Goal: Information Seeking & Learning: Compare options

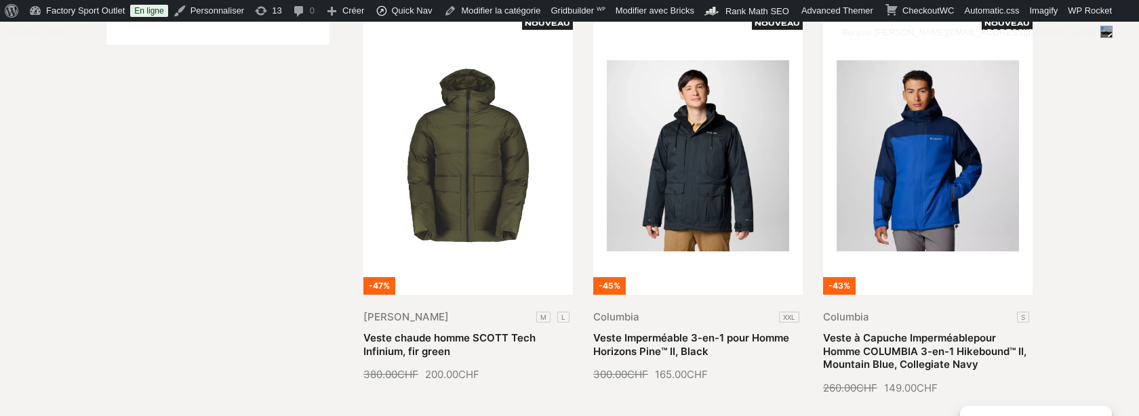
scroll to position [387, 0]
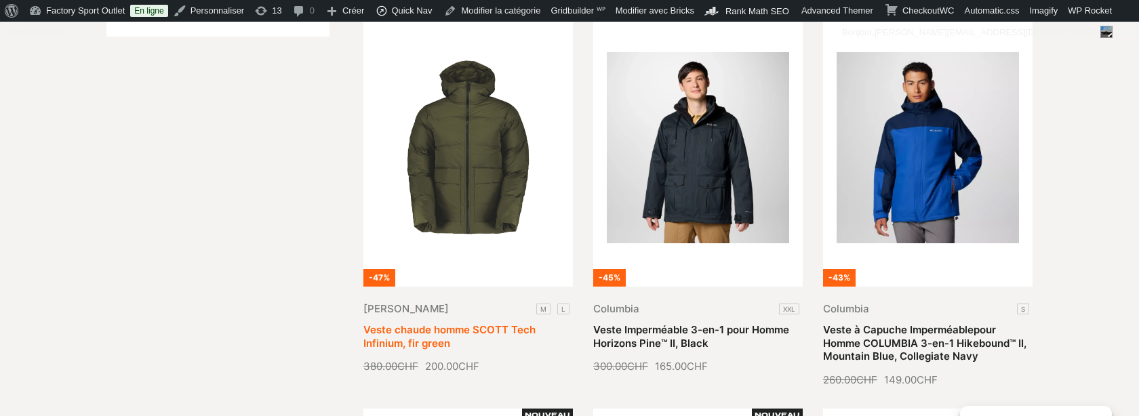
click at [499, 324] on link "Veste chaude homme SCOTT Tech Infinium, fir green" at bounding box center [450, 337] width 172 height 26
click at [393, 324] on link "Veste chaude homme SCOTT Tech Infinium, fir green" at bounding box center [450, 337] width 172 height 26
click at [536, 324] on link "Veste chaude homme SCOTT Tech Infinium, fir green" at bounding box center [450, 337] width 172 height 26
click at [531, 335] on link "Veste chaude homme SCOTT Tech Infinium, fir green" at bounding box center [450, 337] width 172 height 26
click at [499, 350] on link "Veste chaude homme SCOTT Tech Infinium, fir green" at bounding box center [450, 337] width 172 height 26
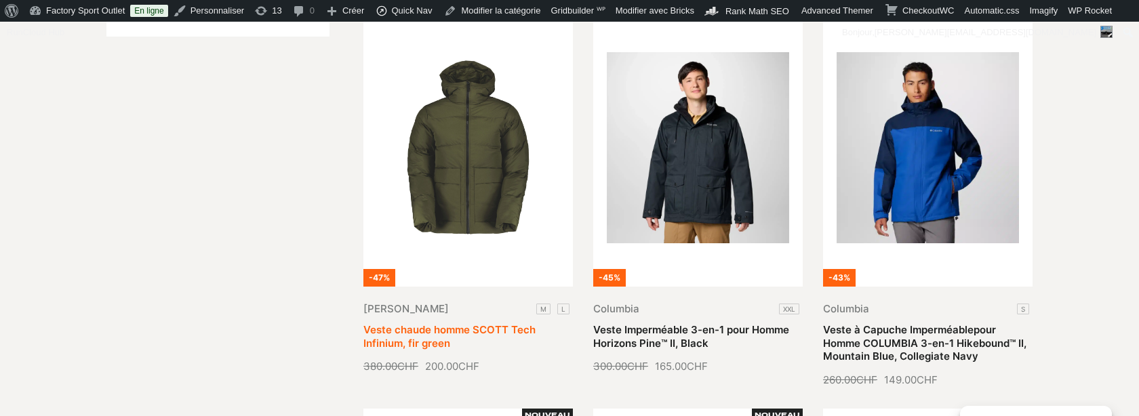
click at [422, 350] on link "Veste chaude homme SCOTT Tech Infinium, fir green" at bounding box center [450, 337] width 172 height 26
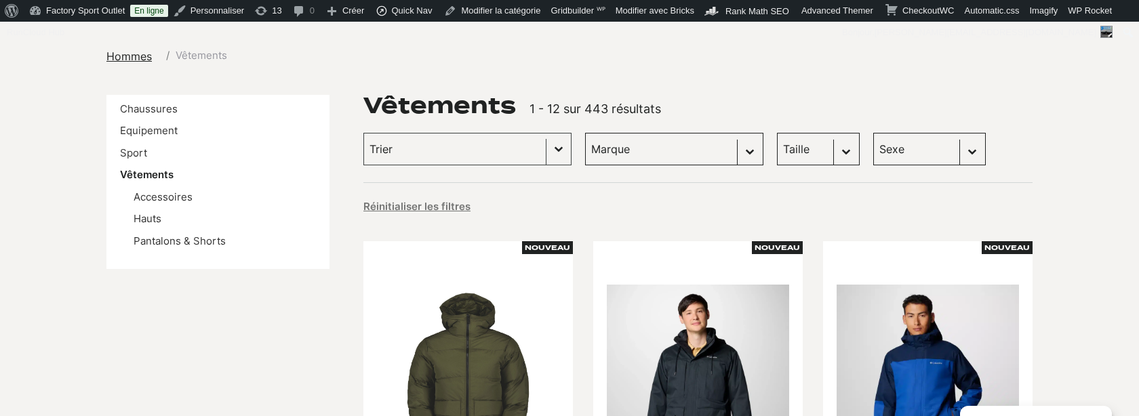
scroll to position [0, 0]
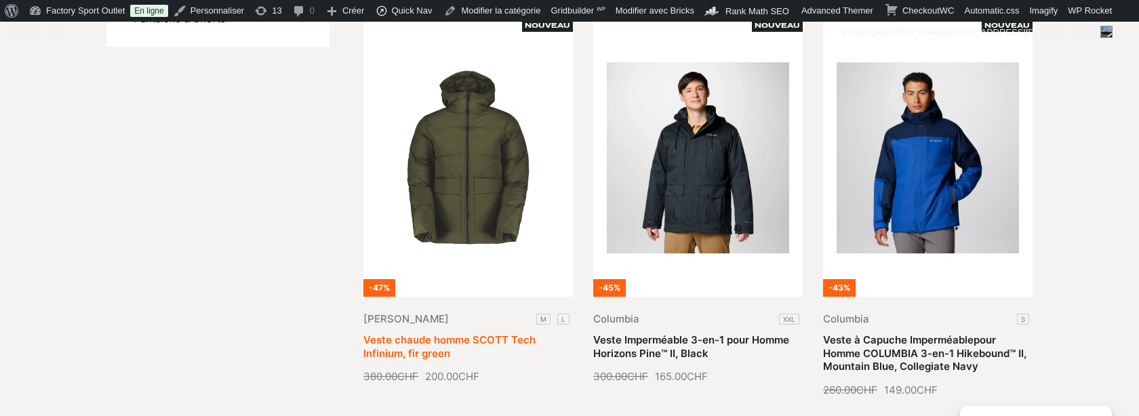
scroll to position [384, 0]
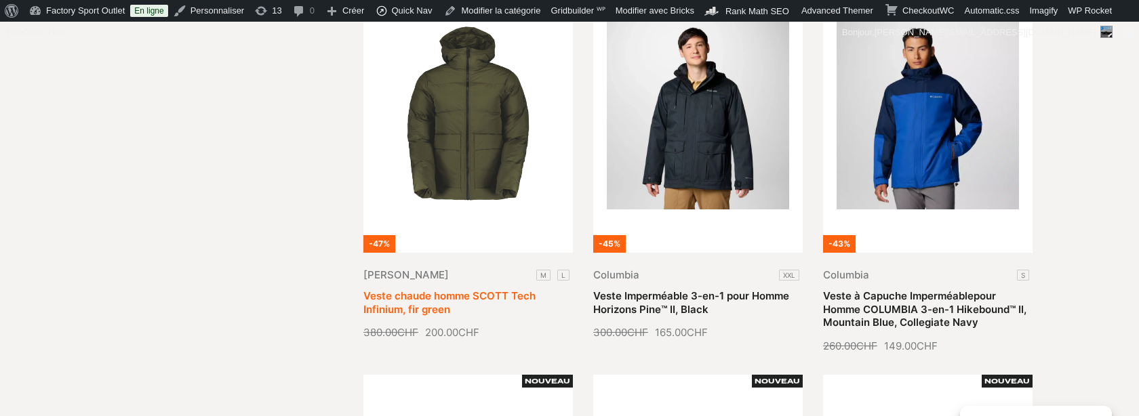
scroll to position [422, 0]
click at [521, 289] on link "Veste chaude homme SCOTT Tech Infinium, fir green" at bounding box center [450, 302] width 172 height 26
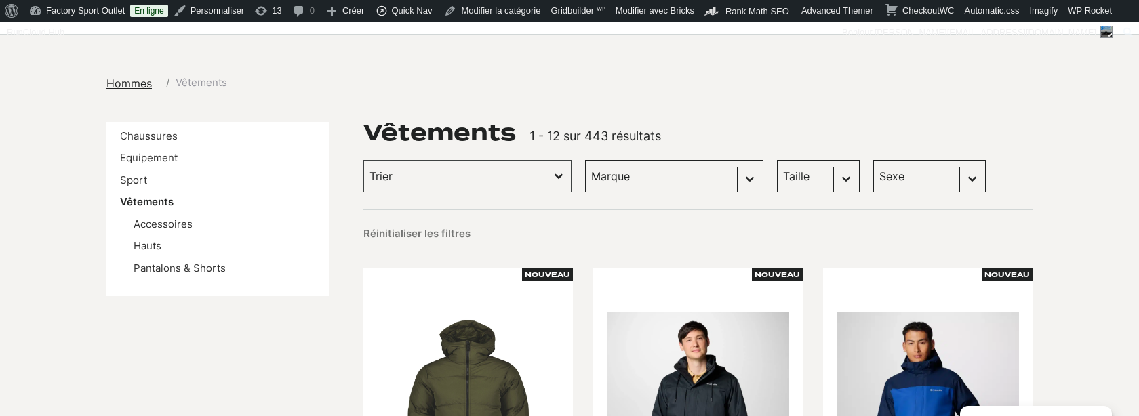
scroll to position [0, 0]
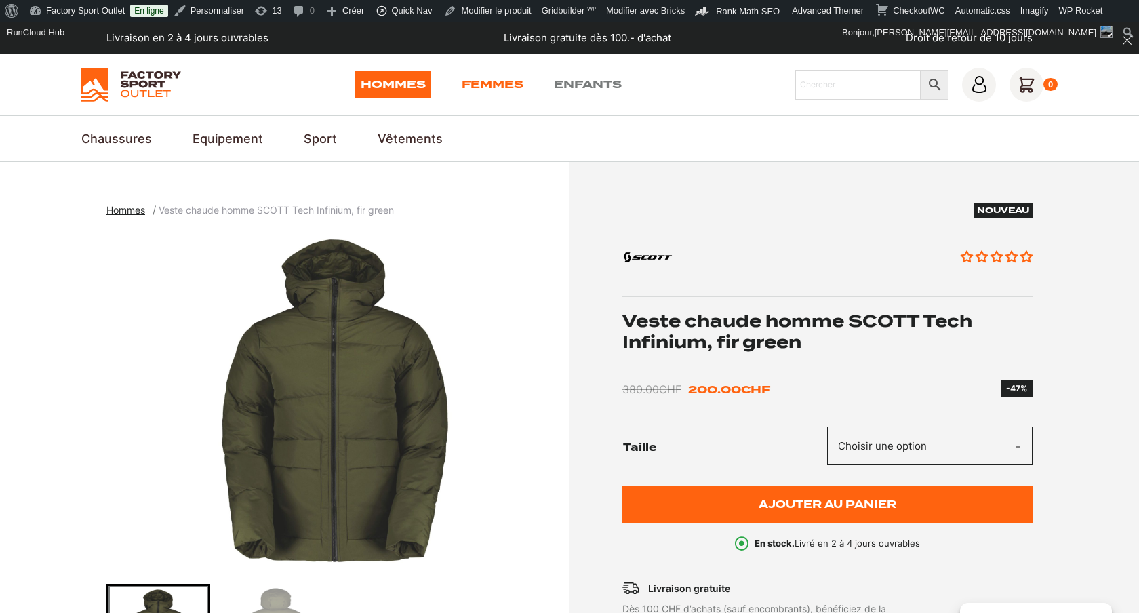
click at [461, 90] on div "Hommes Femmes Enfants" at bounding box center [488, 84] width 267 height 27
click at [516, 87] on link "Femmes" at bounding box center [493, 84] width 62 height 27
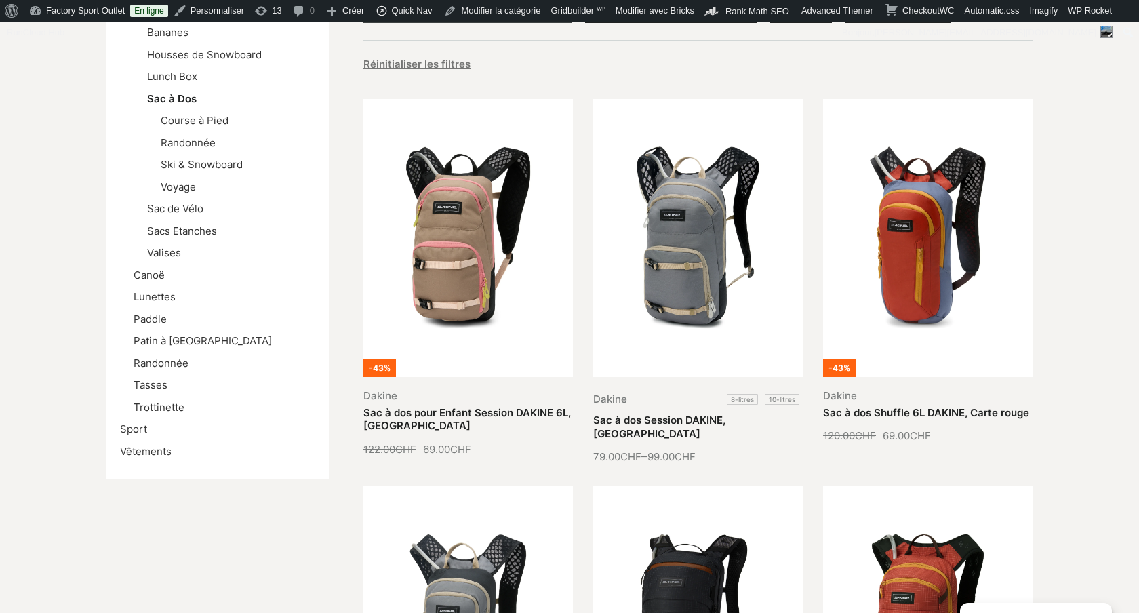
scroll to position [307, 0]
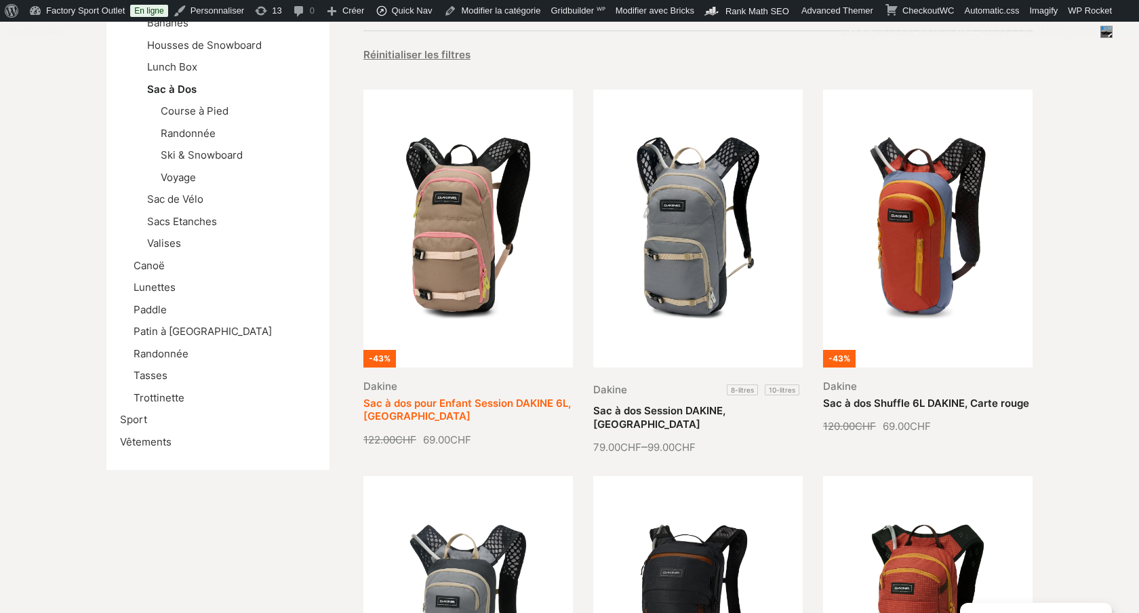
click at [444, 397] on link "Sac à dos pour Enfant Session DAKINE 6L, Pinebark" at bounding box center [468, 410] width 208 height 26
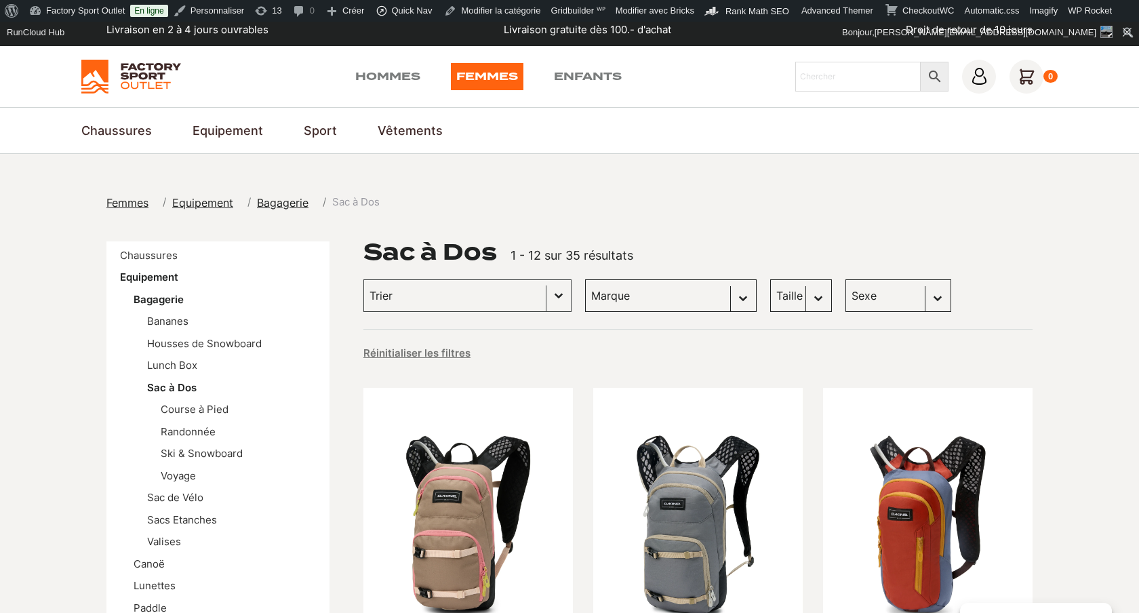
scroll to position [0, 0]
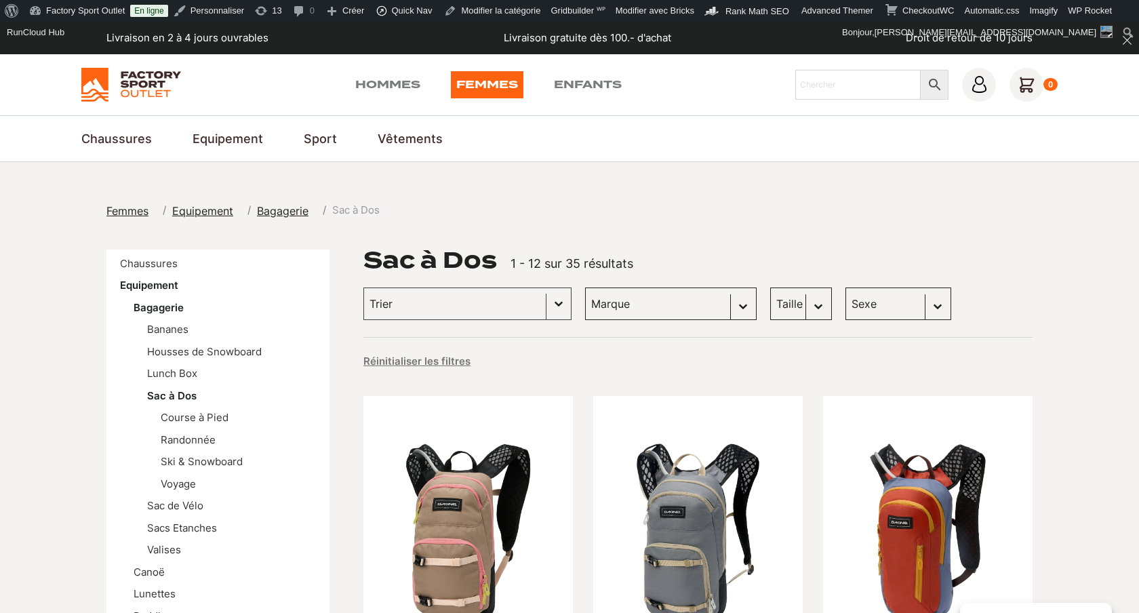
click at [684, 304] on select "Marque Dakine (22) Badawin (6) The Montana Scene (3) Arva (1) Bach Backpack (1)…" at bounding box center [671, 304] width 172 height 33
select select "the-montana-scene"
click at [585, 288] on select "Marque Dakine (22) Badawin (6) The Montana Scene (3) Arva (1) Bach Backpack (1)…" at bounding box center [671, 304] width 172 height 33
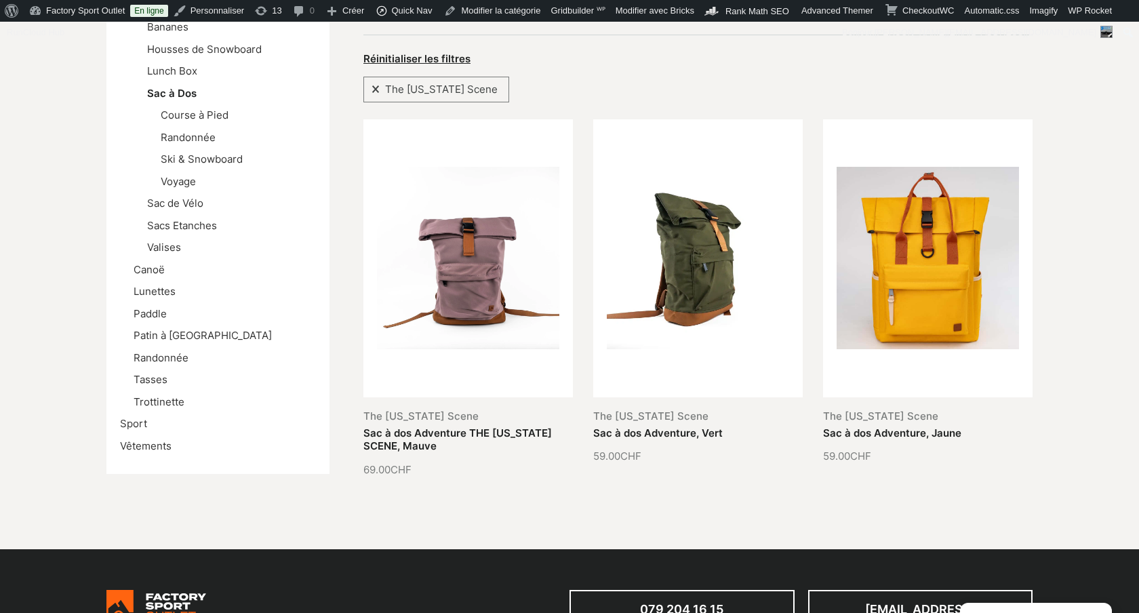
scroll to position [304, 0]
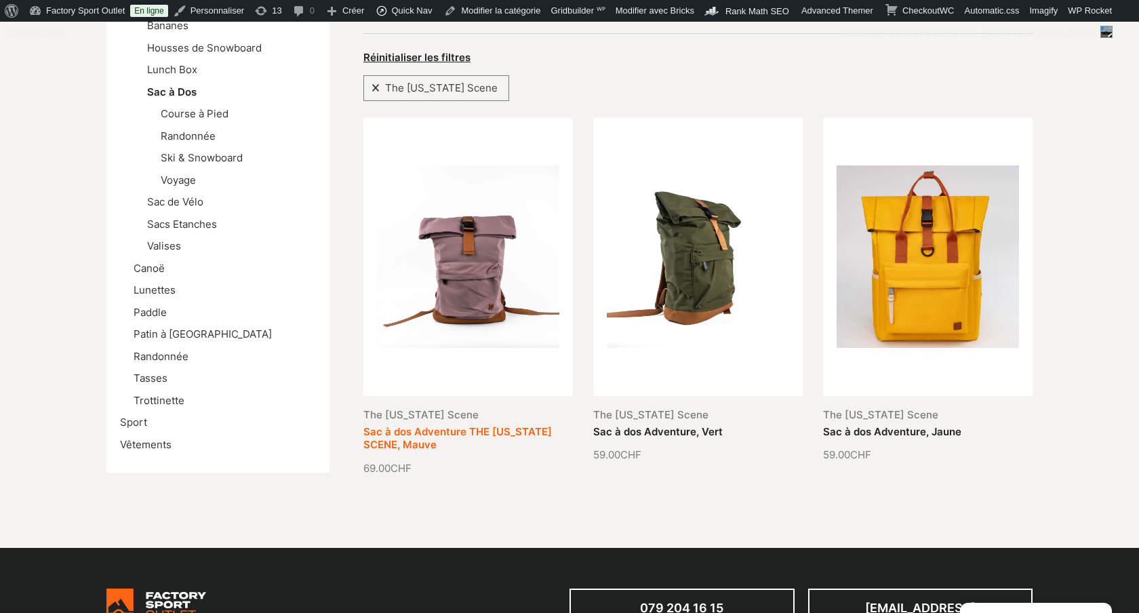
click at [493, 425] on link "Sac à dos Adventure THE [US_STATE] SCENE, Mauve" at bounding box center [458, 438] width 189 height 26
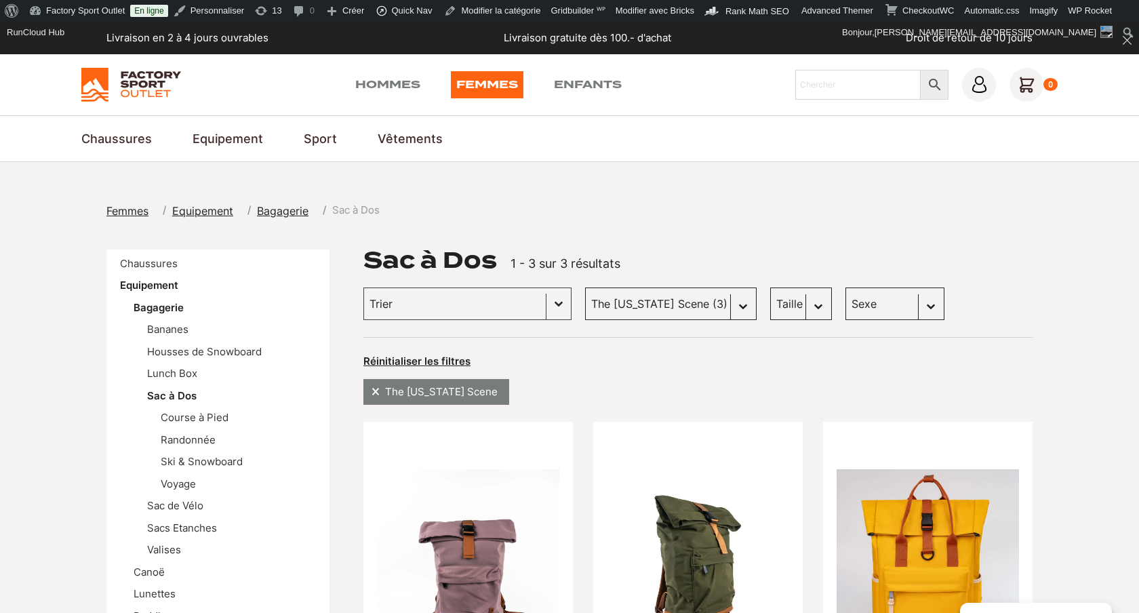
click at [467, 386] on span "The [US_STATE] Scene" at bounding box center [441, 392] width 123 height 18
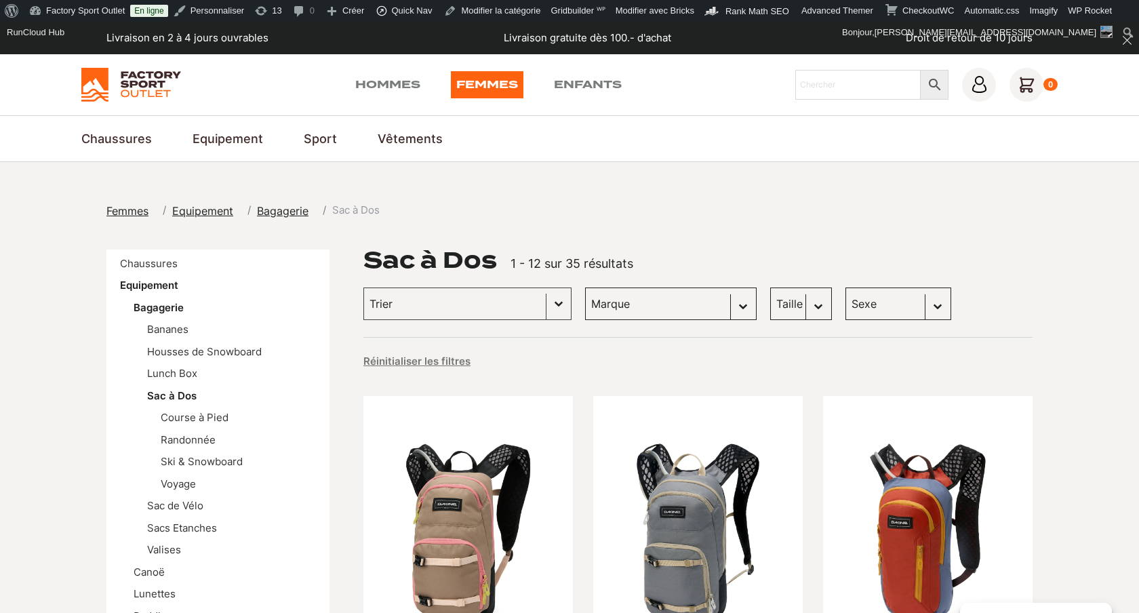
click at [628, 292] on select "Marque Dakine (22) Badawin (6) The Montana Scene (3) Arva (1) Bach Backpack (1)…" at bounding box center [671, 304] width 172 height 33
select select "the-montana-scene"
click at [585, 288] on select "Marque Dakine (22) Badawin (6) The Montana Scene (3) Arva (1) Bach Backpack (1)…" at bounding box center [671, 304] width 172 height 33
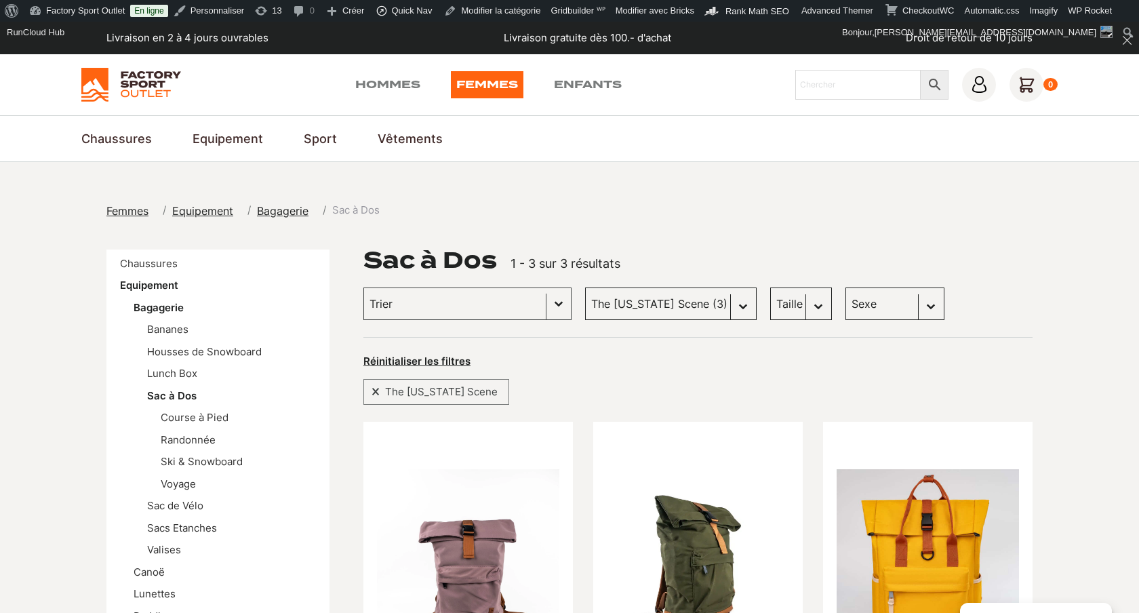
click at [457, 364] on button "Réinitialiser les filtres" at bounding box center [417, 362] width 107 height 14
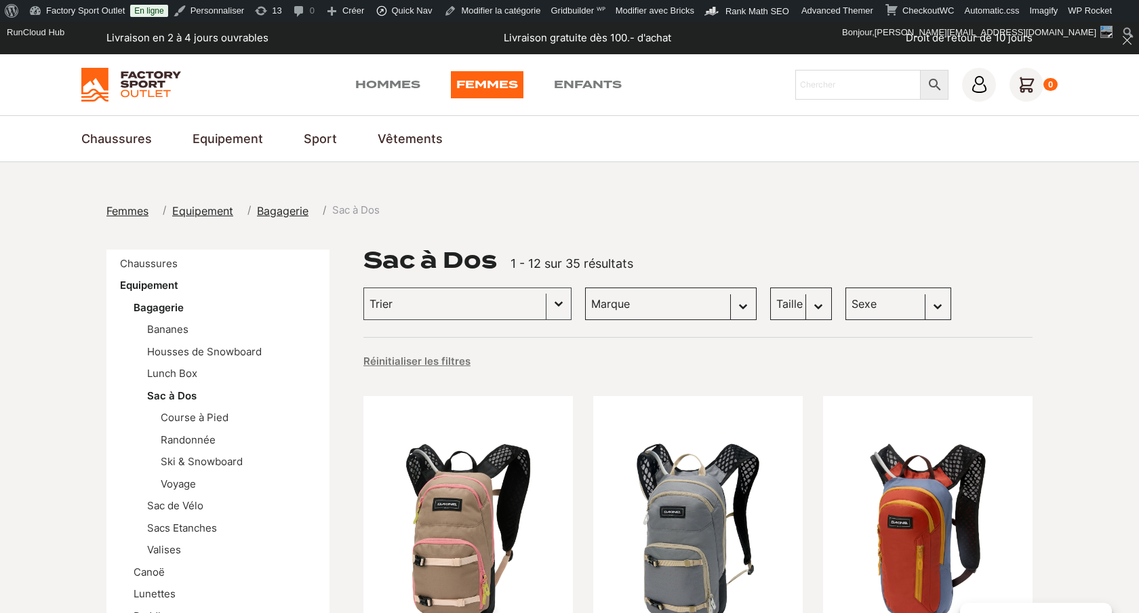
click at [686, 308] on select "Marque Dakine (22) Badawin (6) The Montana Scene (3) Arva (1) Bach Backpack (1)…" at bounding box center [671, 304] width 172 height 33
select select "the-montana-scene"
click at [585, 288] on select "Marque Dakine (22) Badawin (6) The Montana Scene (3) Arva (1) Bach Backpack (1)…" at bounding box center [671, 304] width 172 height 33
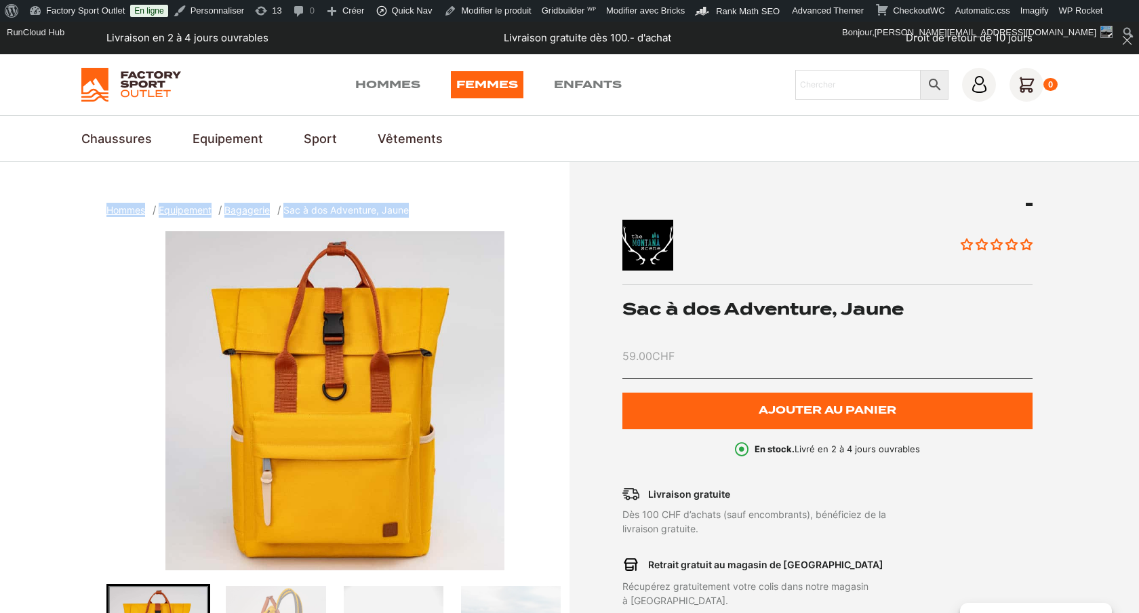
drag, startPoint x: 429, startPoint y: 207, endPoint x: 114, endPoint y: 196, distance: 315.6
click at [114, 196] on section "Hommes Equipement Bagagerie Sac à dos Adventure, Jaune Aucun avis Sac à dos Adv…" at bounding box center [569, 490] width 1139 height 656
copy ol "Hommes Equipement Bagagerie Sac à dos Adventure, Jaune"
click at [282, 184] on section "Hommes Equipement Bagagerie Sac à dos Adventure, Jaune Aucun avis Sac à dos Adv…" at bounding box center [569, 490] width 1139 height 656
click at [527, 159] on section "Chaussures Chaussures de Ski & Snowboard Bottes de Snowboard Chaussures de Ski …" at bounding box center [569, 138] width 1139 height 47
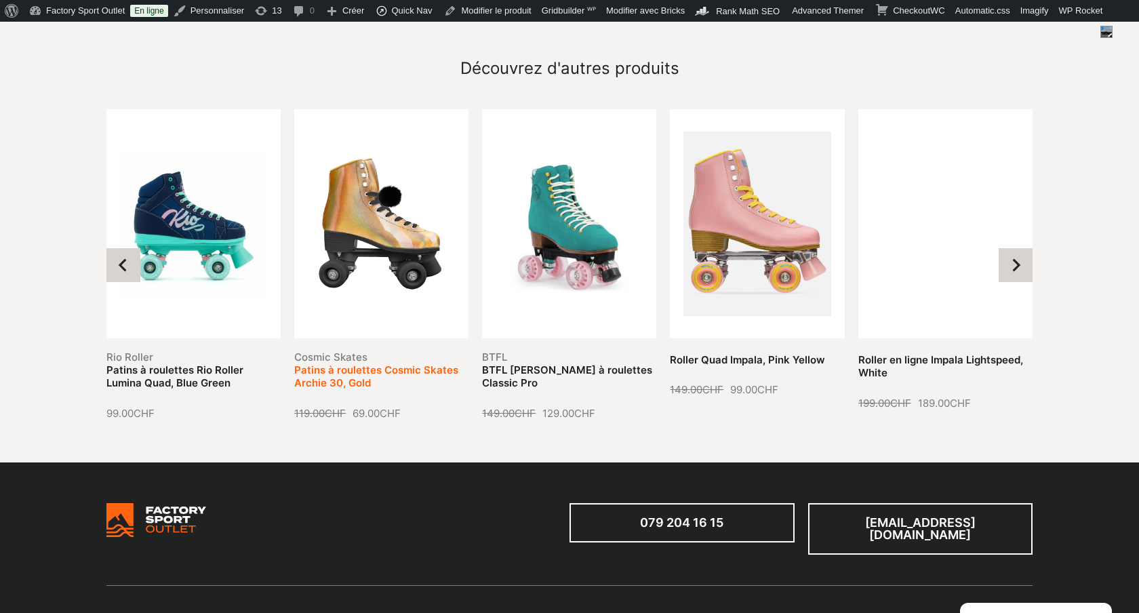
scroll to position [1348, 0]
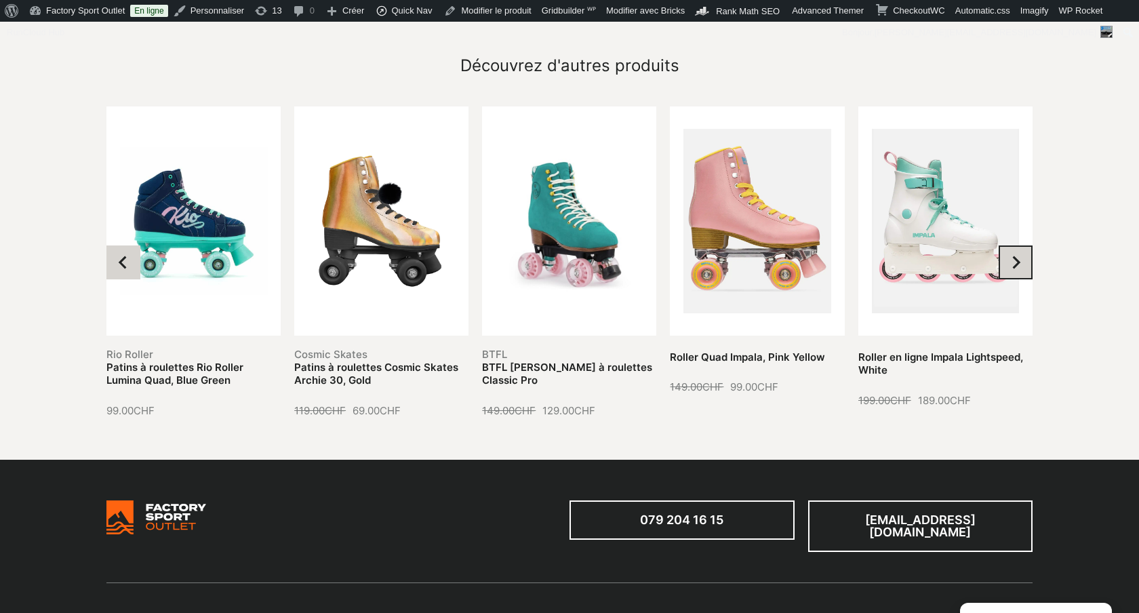
click at [1013, 256] on icon "Next slide" at bounding box center [1016, 263] width 14 height 14
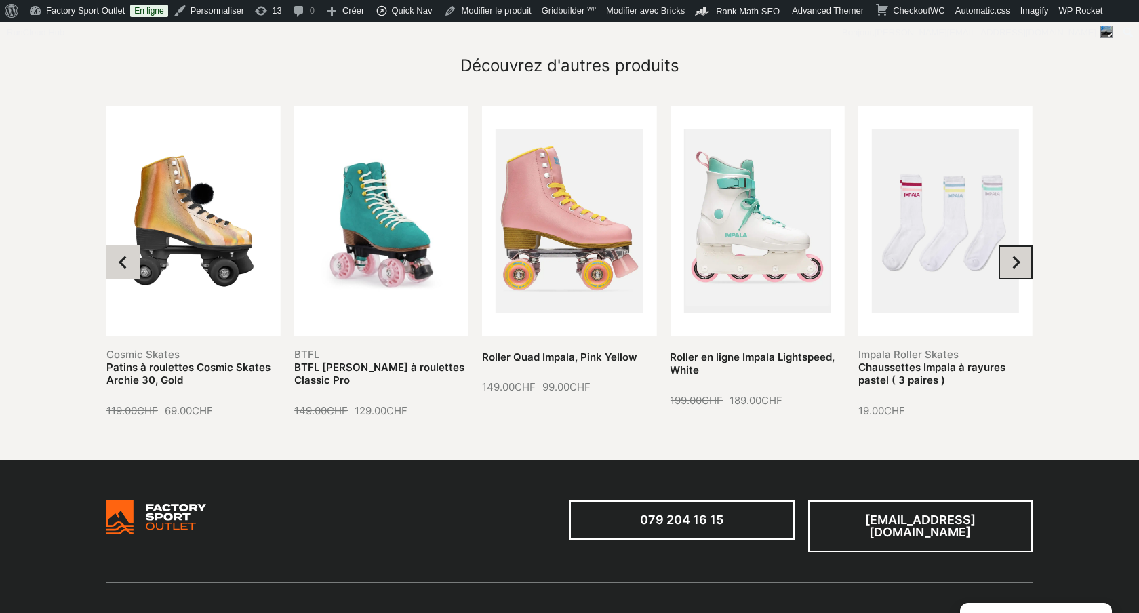
click at [1013, 256] on icon "Next slide" at bounding box center [1016, 263] width 14 height 14
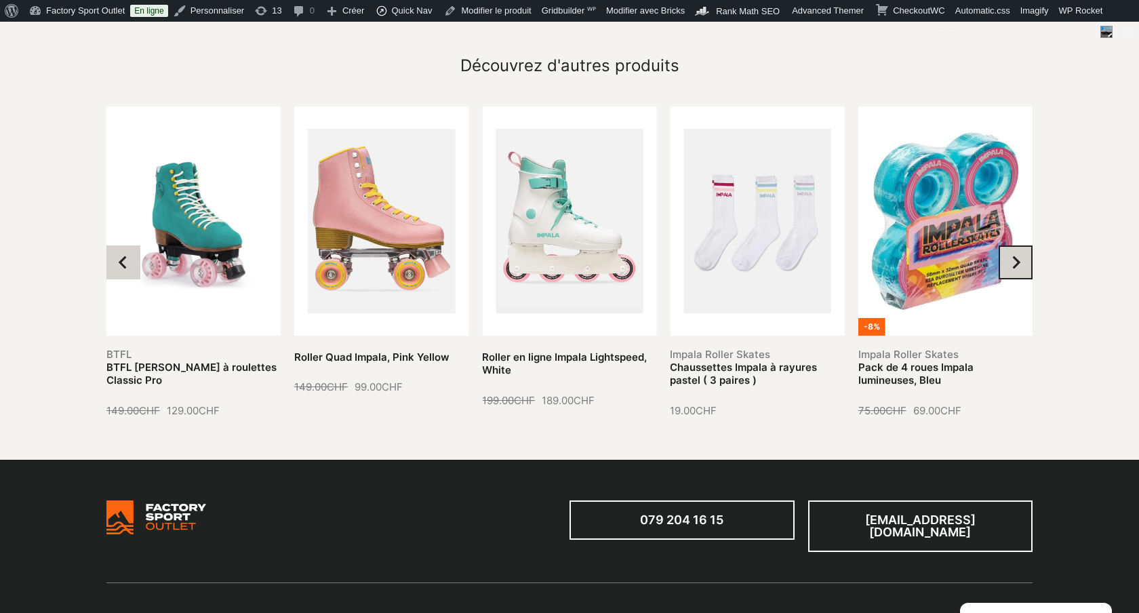
click at [1013, 256] on icon "Next slide" at bounding box center [1016, 263] width 14 height 14
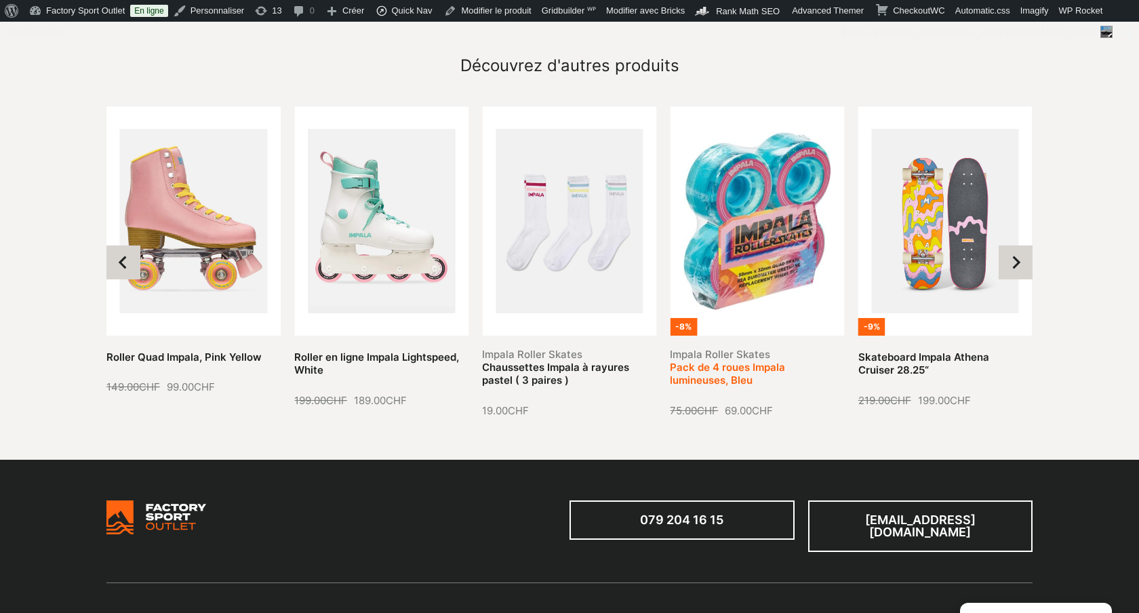
click at [761, 361] on link "Pack de 4 roues Impala lumineuses, Bleu" at bounding box center [727, 374] width 115 height 26
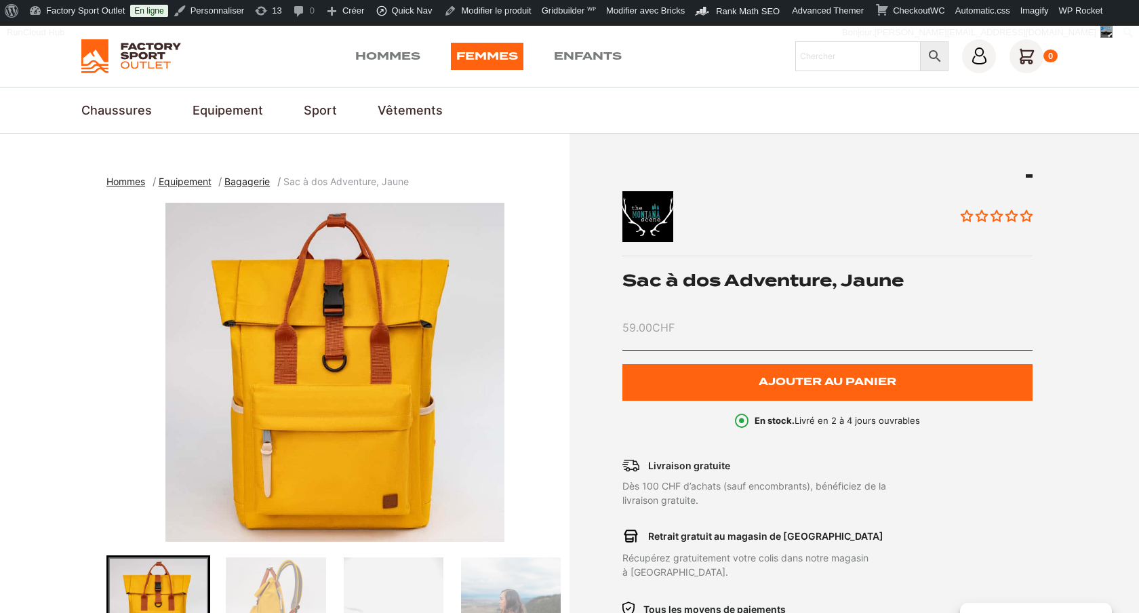
scroll to position [24, 0]
